Goal: Task Accomplishment & Management: Manage account settings

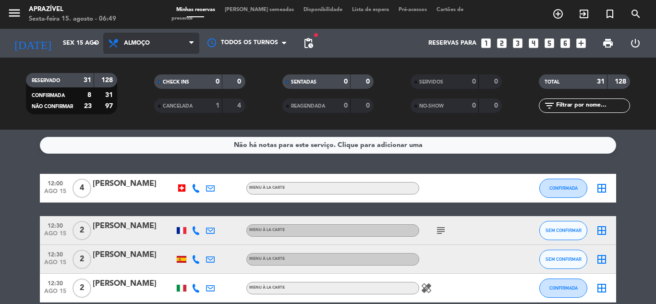
click at [143, 46] on span "Almoço" at bounding box center [137, 43] width 26 height 7
click at [143, 101] on div "menu Aprazível Sexta-feira 15. agosto - 06:49 Minhas reservas Mesas semeadas Di…" at bounding box center [328, 65] width 656 height 130
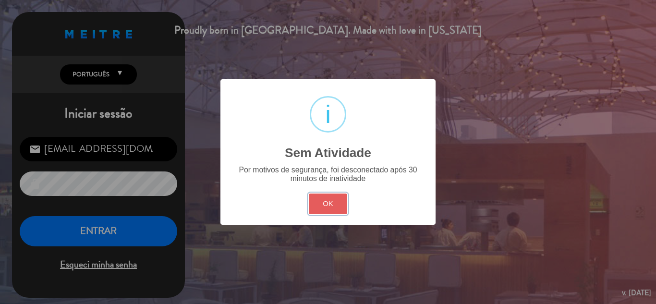
click at [335, 206] on button "OK" at bounding box center [328, 204] width 39 height 21
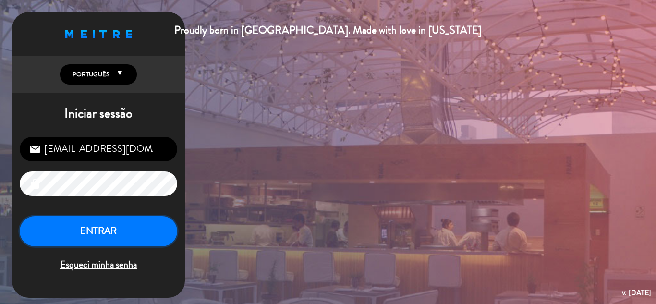
click at [145, 240] on button "ENTRAR" at bounding box center [99, 231] width 158 height 30
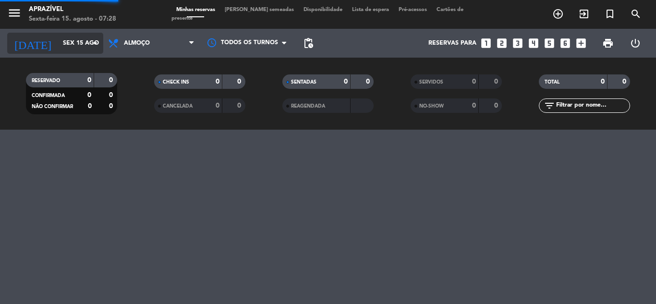
click at [98, 46] on icon "arrow_drop_down" at bounding box center [95, 43] width 12 height 12
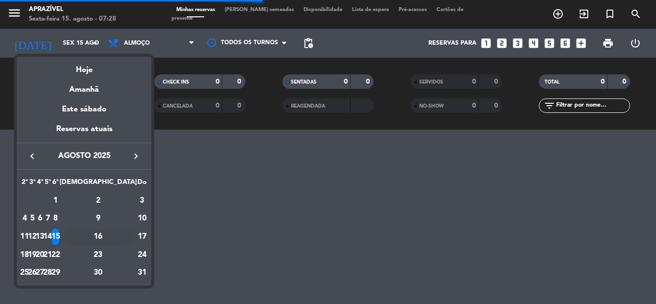
click at [119, 234] on div "16" at bounding box center [98, 237] width 70 height 16
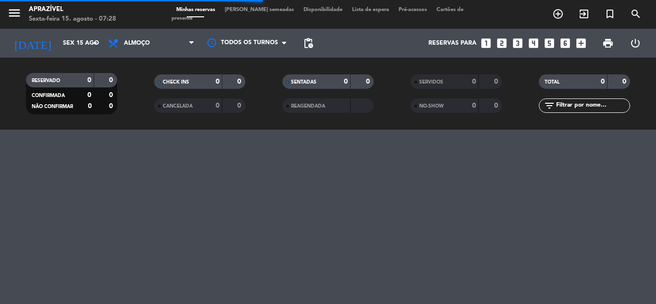
type input "Sáb 16 ago"
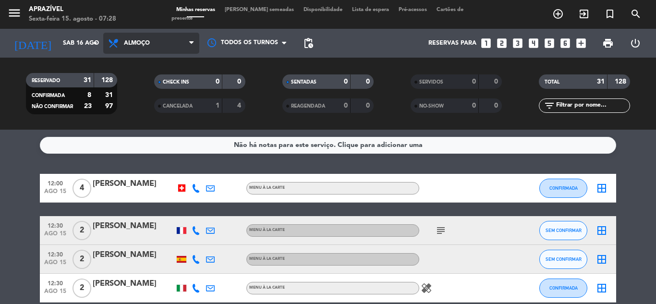
click at [178, 49] on span "Almoço" at bounding box center [151, 43] width 96 height 21
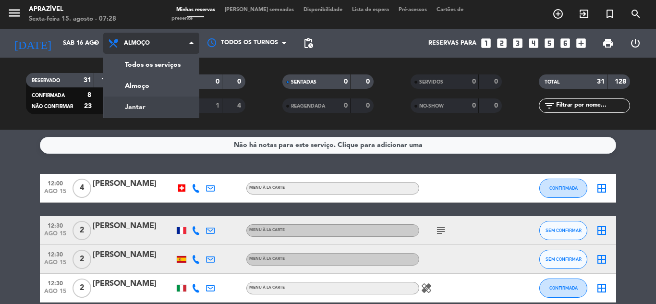
click at [172, 106] on div "menu Aprazível Sexta-feira 15. agosto - 07:28 Minhas reservas Mesas semeadas Di…" at bounding box center [328, 65] width 656 height 130
